Goal: Task Accomplishment & Management: Complete application form

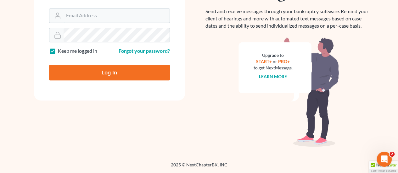
type input "gabriel.delvirginia@verizon.net"
click at [108, 73] on input "Log In" at bounding box center [109, 73] width 121 height 16
type input "Thinking..."
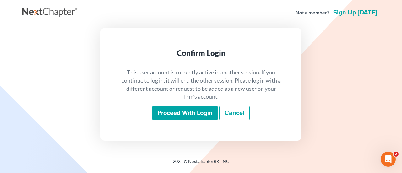
click at [185, 117] on input "Proceed with login" at bounding box center [184, 113] width 65 height 14
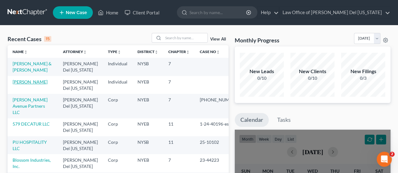
click at [36, 81] on link "[PERSON_NAME]" at bounding box center [30, 81] width 35 height 5
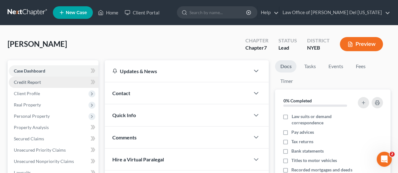
click at [39, 81] on span "Credit Report" at bounding box center [27, 82] width 27 height 5
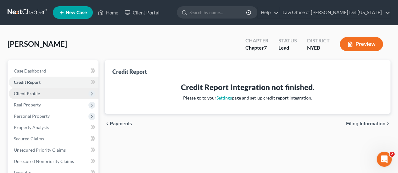
click at [31, 95] on span "Client Profile" at bounding box center [27, 93] width 26 height 5
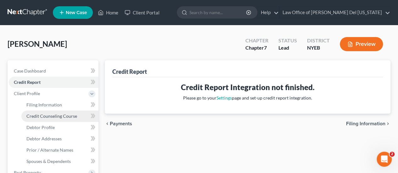
click at [57, 115] on span "Credit Counseling Course" at bounding box center [51, 115] width 51 height 5
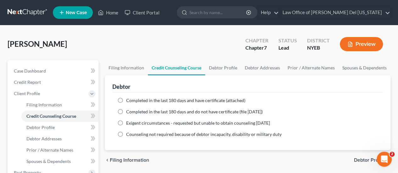
click at [126, 99] on label "Completed in the last 180 days and have certificate (attached)" at bounding box center [185, 100] width 119 height 6
click at [129, 99] on input "Completed in the last 180 days and have certificate (attached)" at bounding box center [131, 99] width 4 height 4
radio input "true"
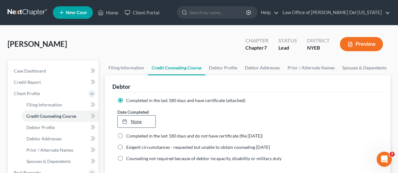
click at [135, 123] on link "None" at bounding box center [136, 122] width 37 height 12
type input "9/18/2025"
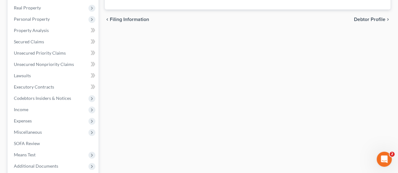
scroll to position [39, 0]
